Goal: Information Seeking & Learning: Learn about a topic

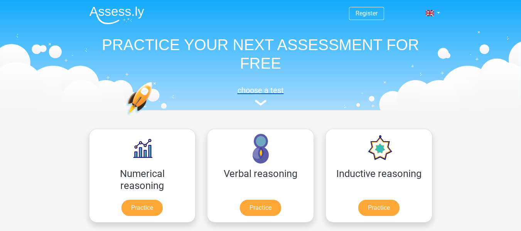
click at [260, 94] on h5 "choose a test" at bounding box center [260, 90] width 355 height 9
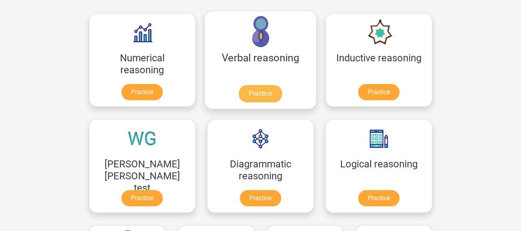
scroll to position [77, 0]
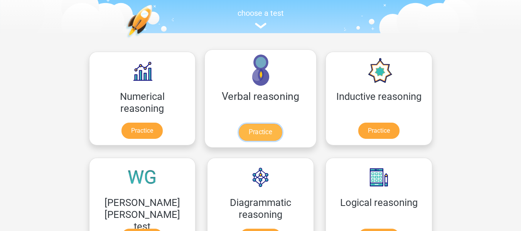
click at [239, 133] on link "Practice" at bounding box center [260, 132] width 43 height 17
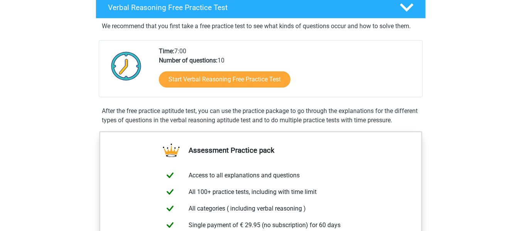
scroll to position [77, 0]
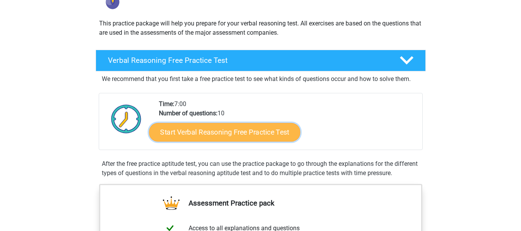
click at [256, 133] on link "Start Verbal Reasoning Free Practice Test" at bounding box center [224, 132] width 151 height 19
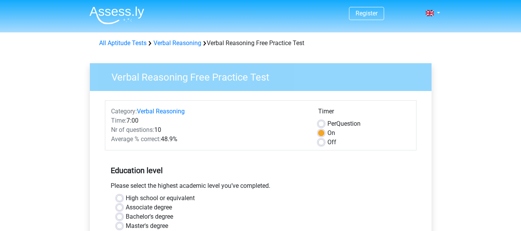
scroll to position [39, 0]
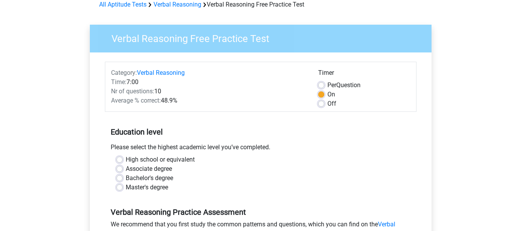
click at [324, 103] on div "Off" at bounding box center [364, 103] width 92 height 9
click at [327, 104] on label "Off" at bounding box center [331, 103] width 9 height 9
click at [321, 104] on input "Off" at bounding box center [321, 103] width 6 height 8
radio input "true"
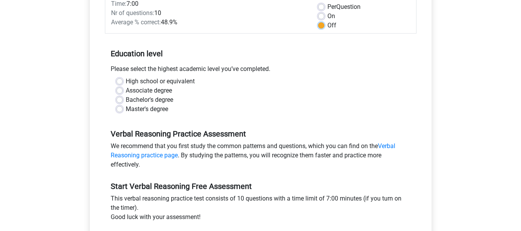
scroll to position [116, 0]
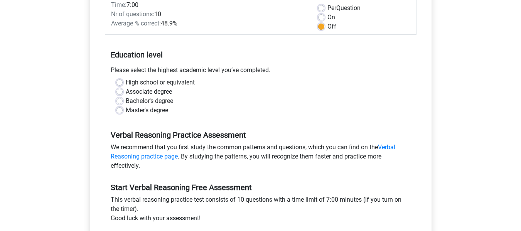
click at [126, 101] on label "Bachelor's degree" at bounding box center [149, 100] width 47 height 9
click at [120, 101] on input "Bachelor's degree" at bounding box center [119, 100] width 6 height 8
radio input "true"
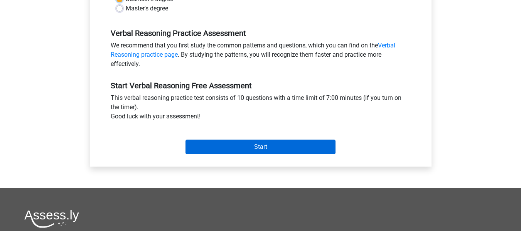
scroll to position [231, 0]
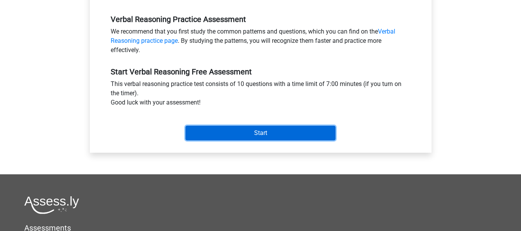
click at [280, 136] on input "Start" at bounding box center [260, 133] width 150 height 15
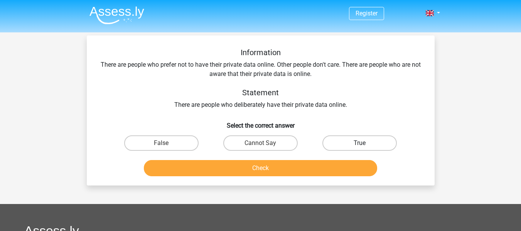
click at [342, 141] on label "True" at bounding box center [359, 142] width 74 height 15
click at [360, 143] on input "True" at bounding box center [362, 145] width 5 height 5
radio input "true"
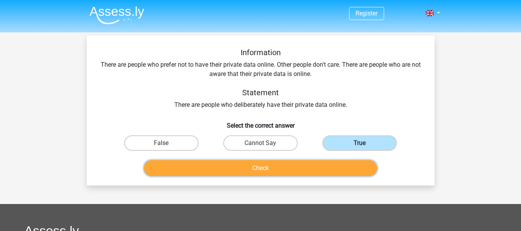
click at [313, 168] on button "Check" at bounding box center [260, 168] width 233 height 16
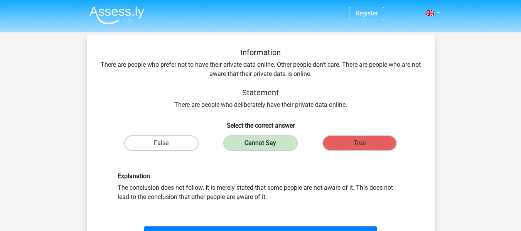
scroll to position [77, 0]
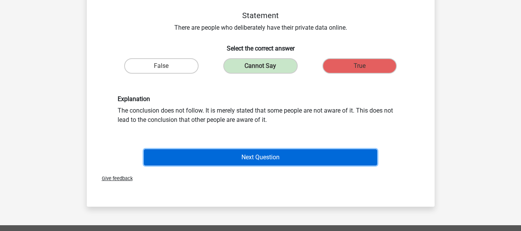
click at [300, 152] on button "Next Question" at bounding box center [260, 157] width 233 height 16
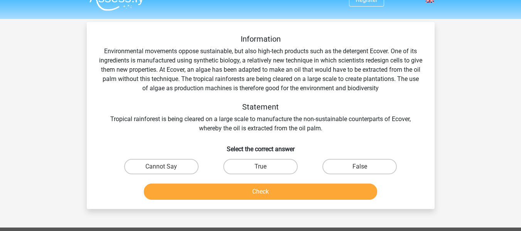
scroll to position [0, 0]
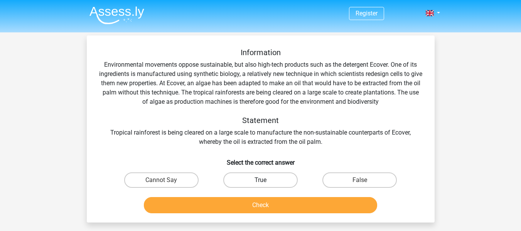
click at [276, 179] on label "True" at bounding box center [260, 179] width 74 height 15
click at [265, 180] on input "True" at bounding box center [262, 182] width 5 height 5
radio input "true"
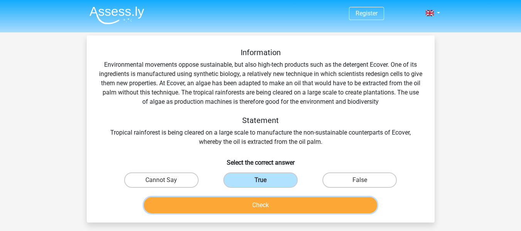
click at [286, 199] on button "Check" at bounding box center [260, 205] width 233 height 16
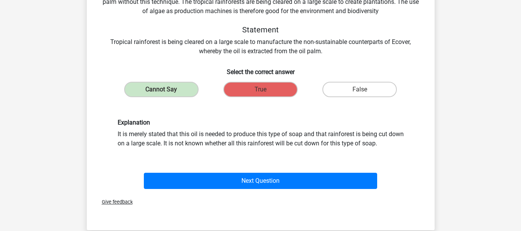
scroll to position [77, 0]
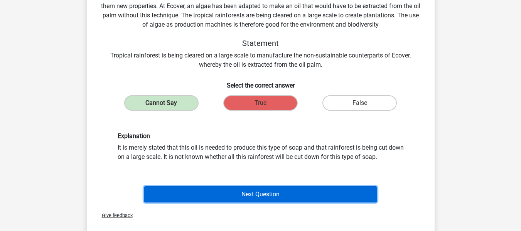
click at [291, 197] on button "Next Question" at bounding box center [260, 194] width 233 height 16
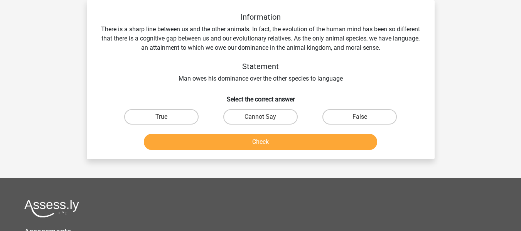
scroll to position [0, 0]
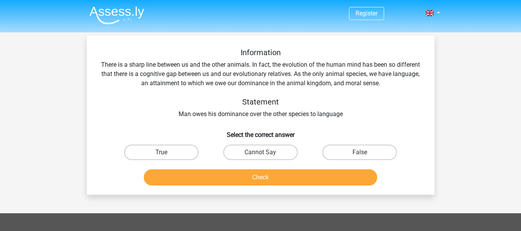
click at [320, 99] on h5 "Statement" at bounding box center [260, 101] width 323 height 9
click at [355, 152] on label "False" at bounding box center [359, 152] width 74 height 15
click at [360, 152] on input "False" at bounding box center [362, 154] width 5 height 5
radio input "true"
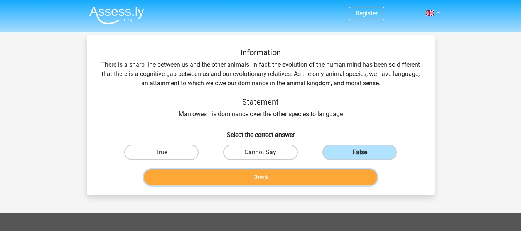
click at [323, 182] on button "Check" at bounding box center [260, 177] width 233 height 16
